Goal: Task Accomplishment & Management: Use online tool/utility

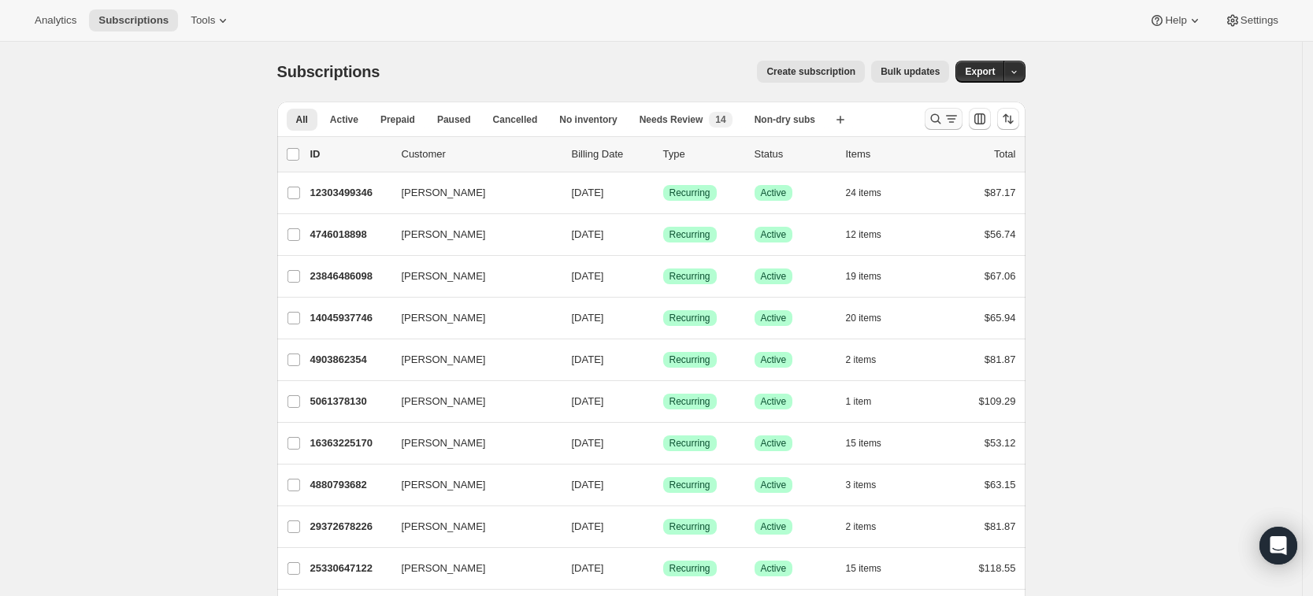
click at [938, 114] on icon "Search and filter results" at bounding box center [936, 119] width 16 height 16
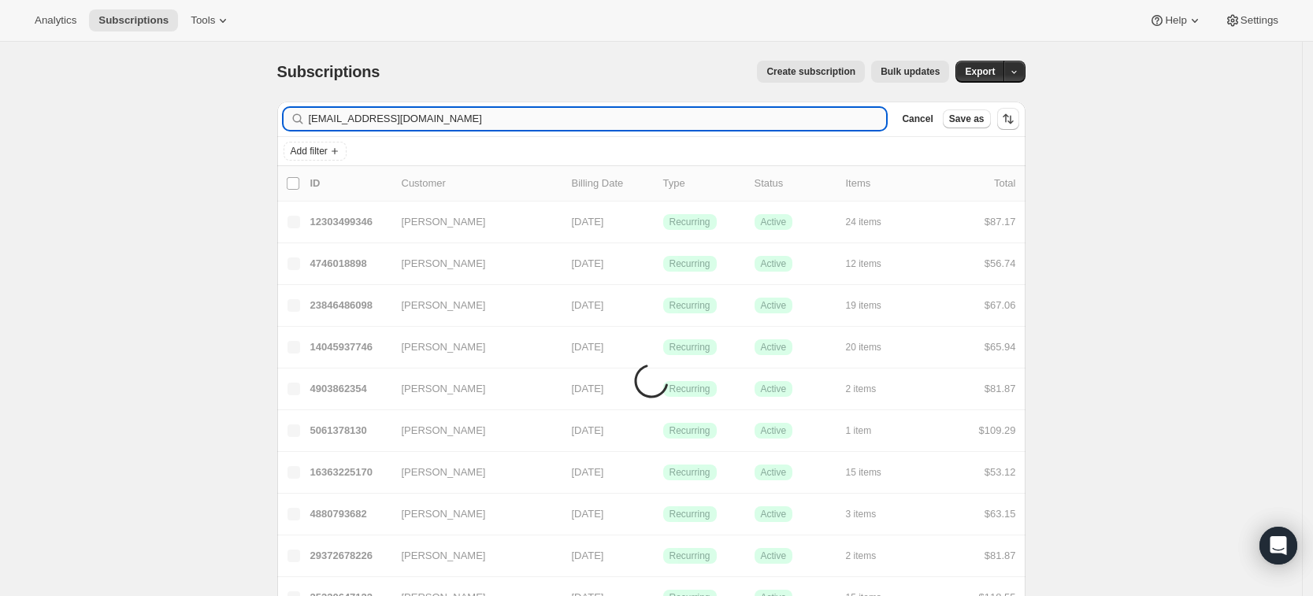
type input "[EMAIL_ADDRESS][DOMAIN_NAME]"
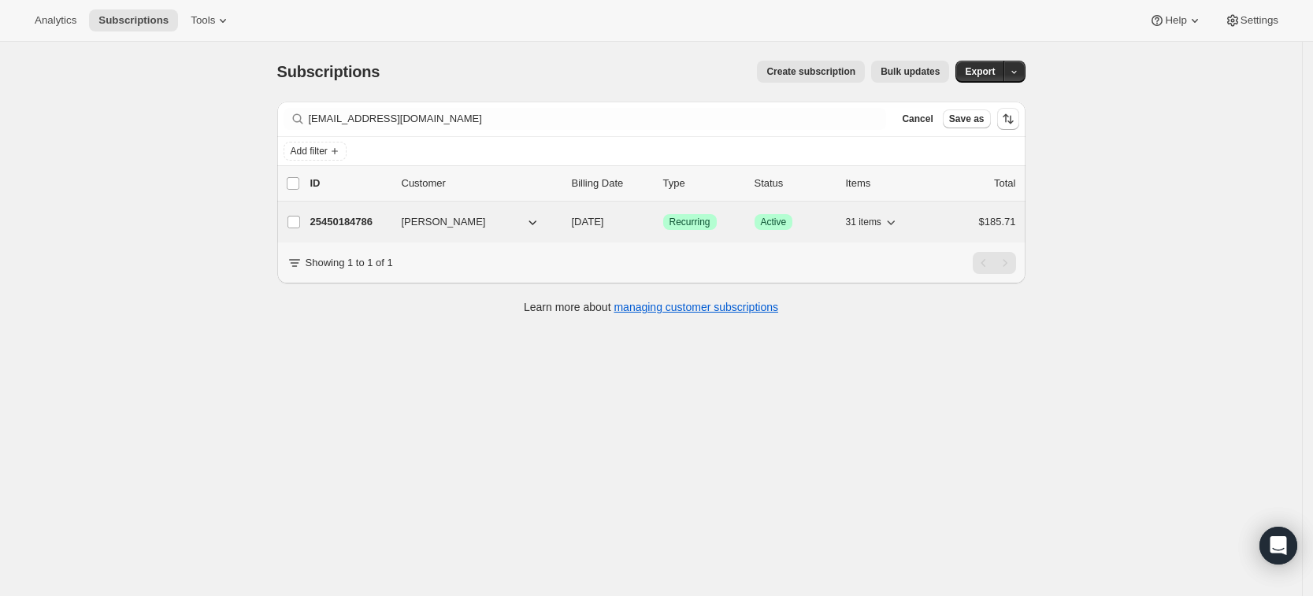
click at [349, 227] on p "25450184786" at bounding box center [349, 222] width 79 height 16
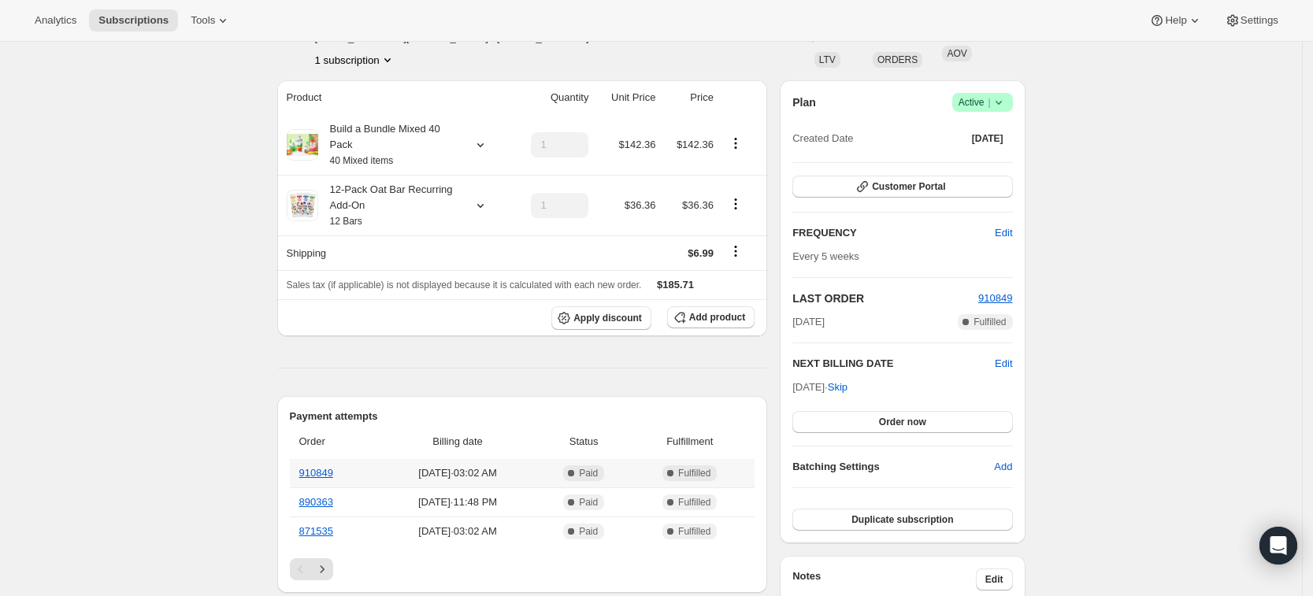
scroll to position [106, 0]
click at [599, 322] on span "Apply discount" at bounding box center [608, 319] width 69 height 13
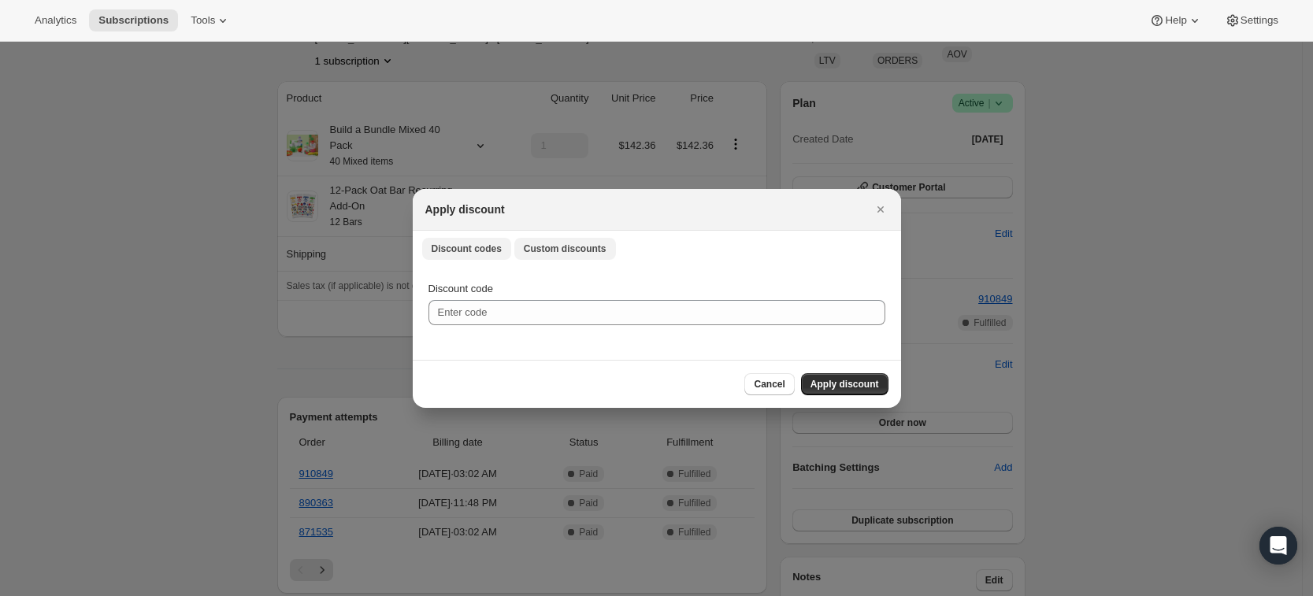
click at [556, 256] on button "Custom discounts" at bounding box center [565, 249] width 102 height 22
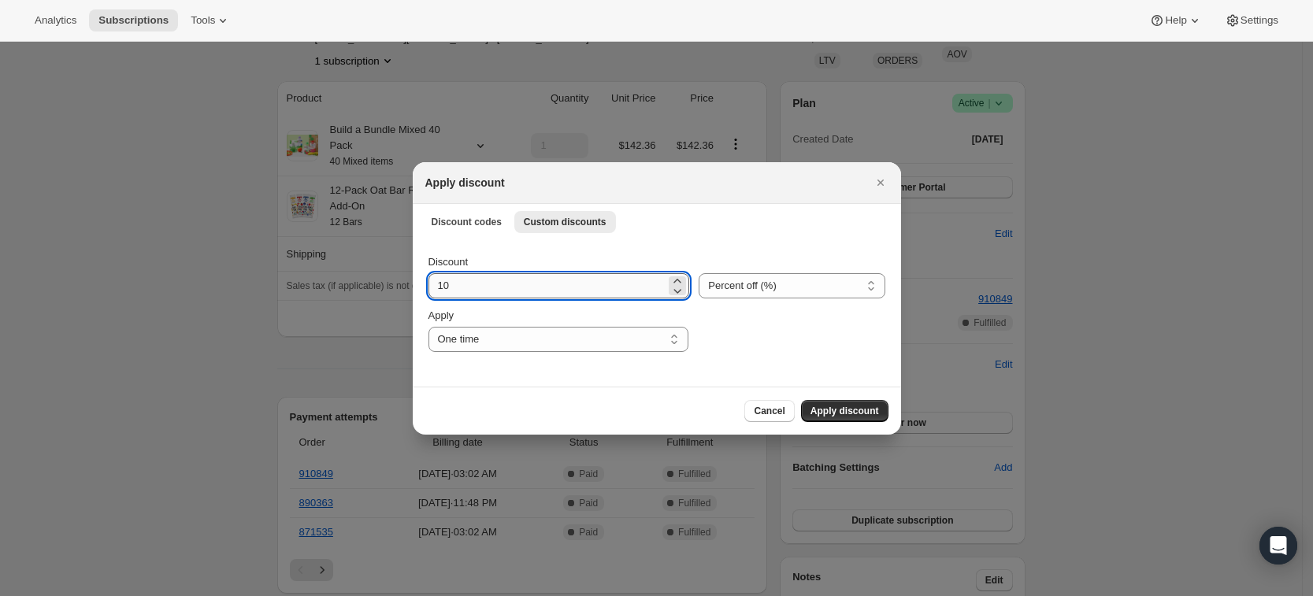
click at [537, 281] on input "10" at bounding box center [548, 285] width 238 height 25
type input "1"
type input "20"
click at [873, 414] on span "Apply discount" at bounding box center [845, 411] width 69 height 13
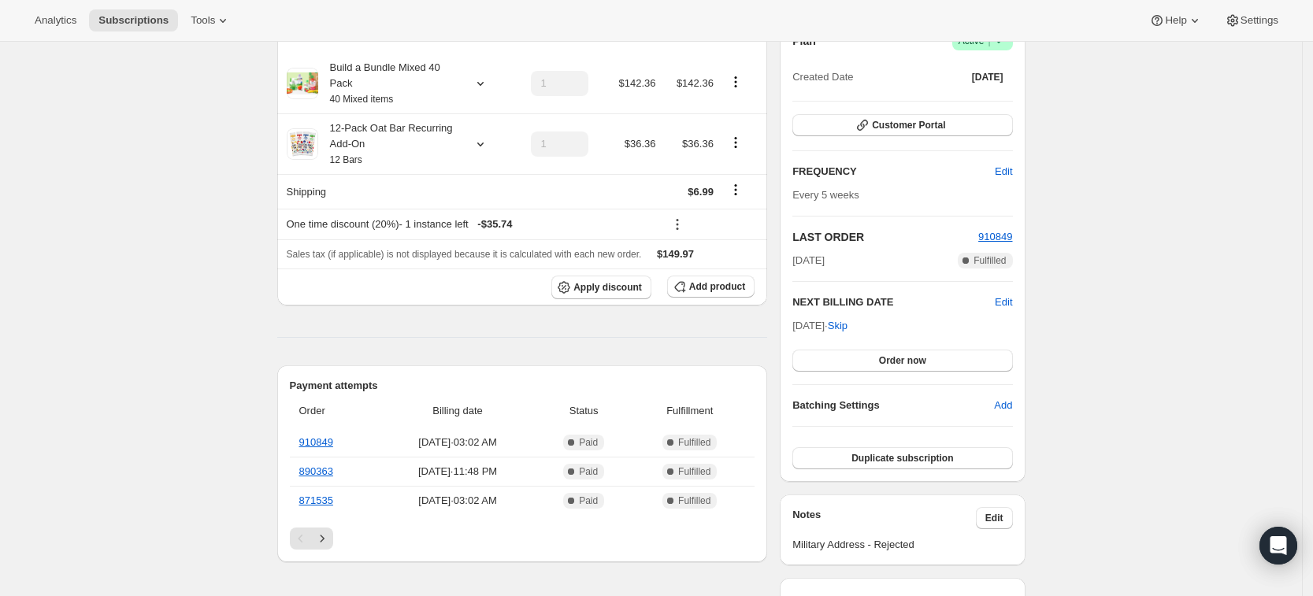
scroll to position [0, 0]
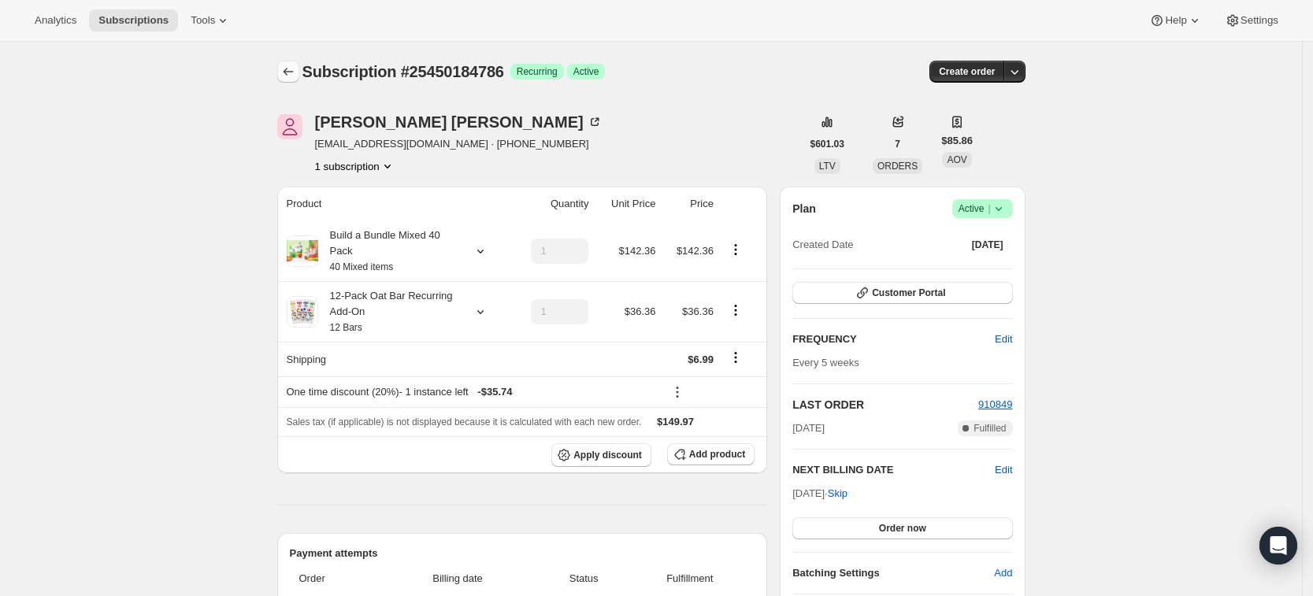
click at [296, 73] on icon "Subscriptions" at bounding box center [288, 72] width 16 height 16
